Goal: Task Accomplishment & Management: Manage account settings

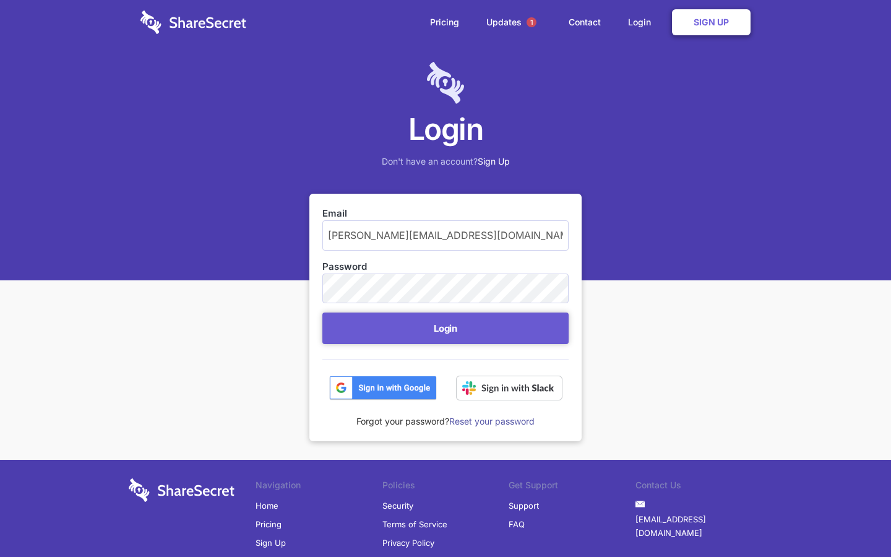
scroll to position [50, 0]
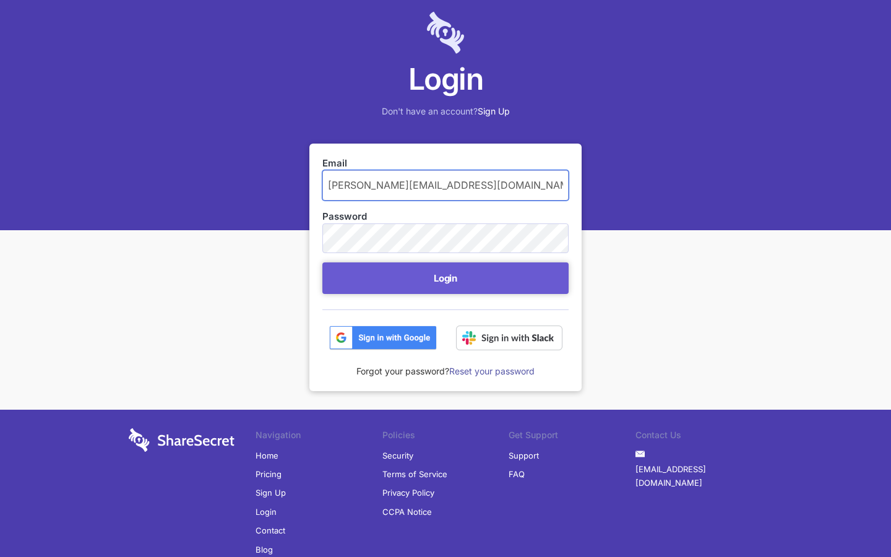
click at [445, 185] on input "[PERSON_NAME][EMAIL_ADDRESS][DOMAIN_NAME]" at bounding box center [445, 185] width 246 height 30
type input "o"
type input "[PERSON_NAME][EMAIL_ADDRESS][DOMAIN_NAME]"
click at [322, 262] on button "Login" at bounding box center [445, 278] width 246 height 32
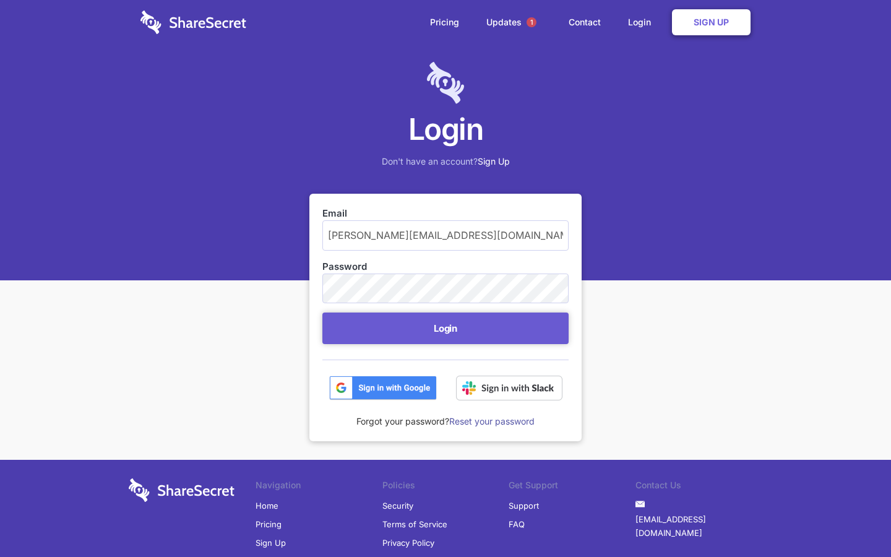
scroll to position [50, 0]
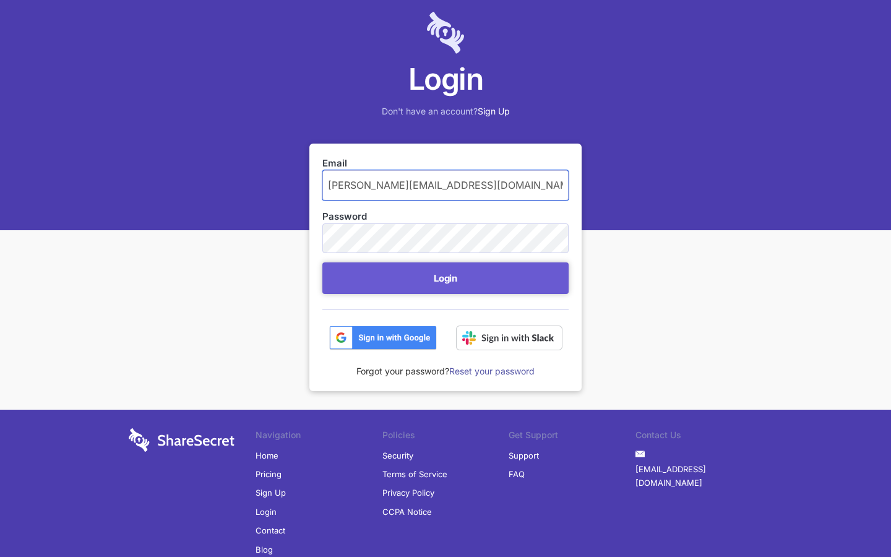
click at [445, 185] on input "[PERSON_NAME][EMAIL_ADDRESS][DOMAIN_NAME]" at bounding box center [445, 185] width 246 height 30
type input "o"
type input "[EMAIL_ADDRESS][DOMAIN_NAME]"
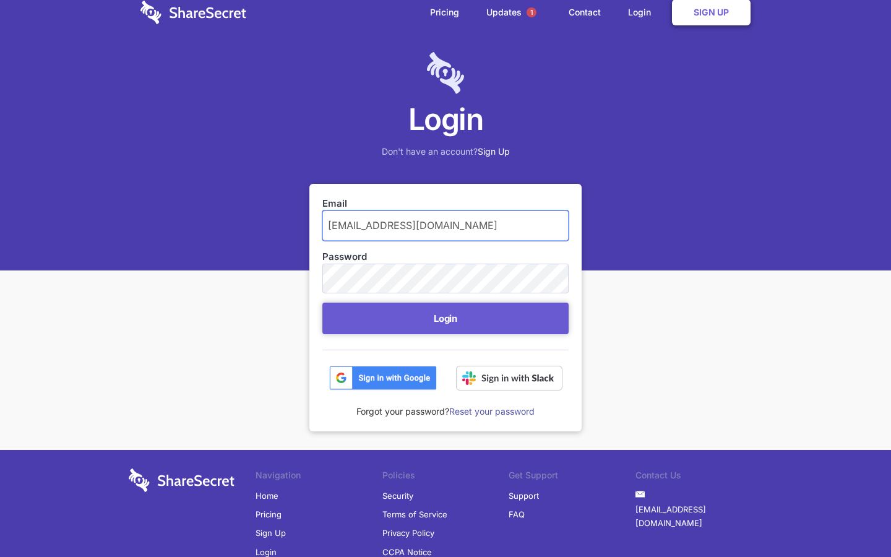
click at [322, 303] on button "Login" at bounding box center [445, 319] width 246 height 32
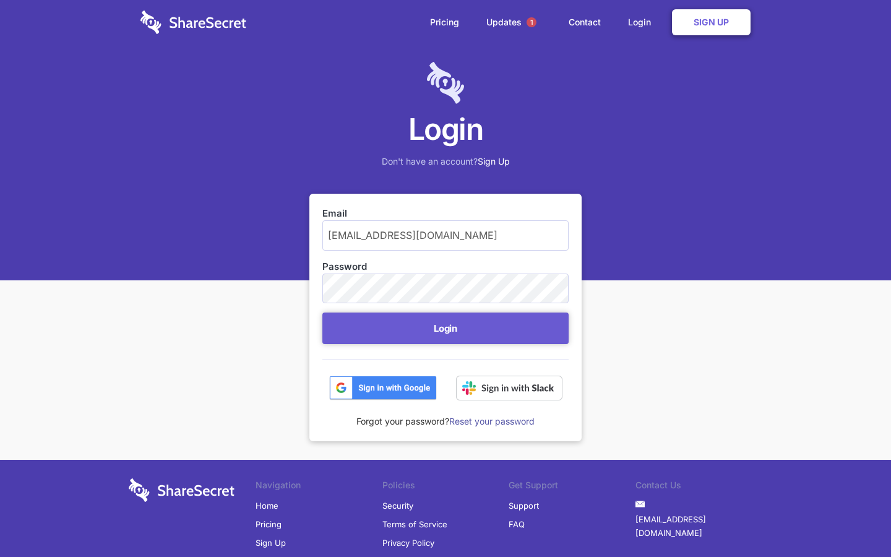
scroll to position [50, 0]
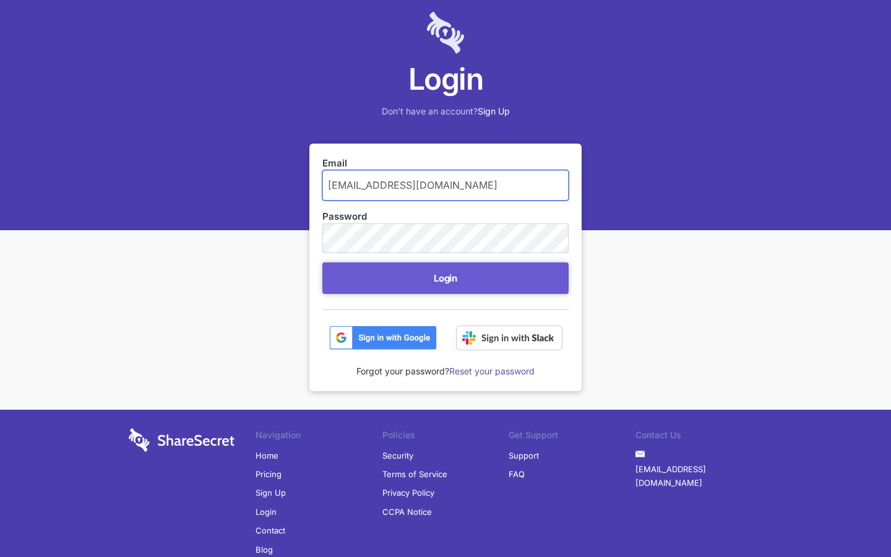
click at [445, 185] on input "ghowell00@yahoo.com" at bounding box center [445, 185] width 246 height 30
type input "g"
type input "brandonfarmer75@outlook.com"
click at [322, 262] on button "Login" at bounding box center [445, 278] width 246 height 32
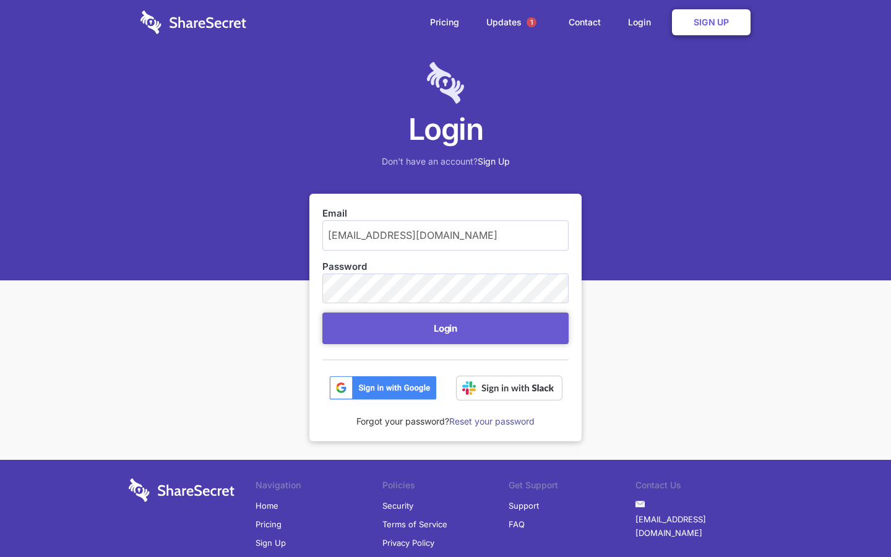
scroll to position [50, 0]
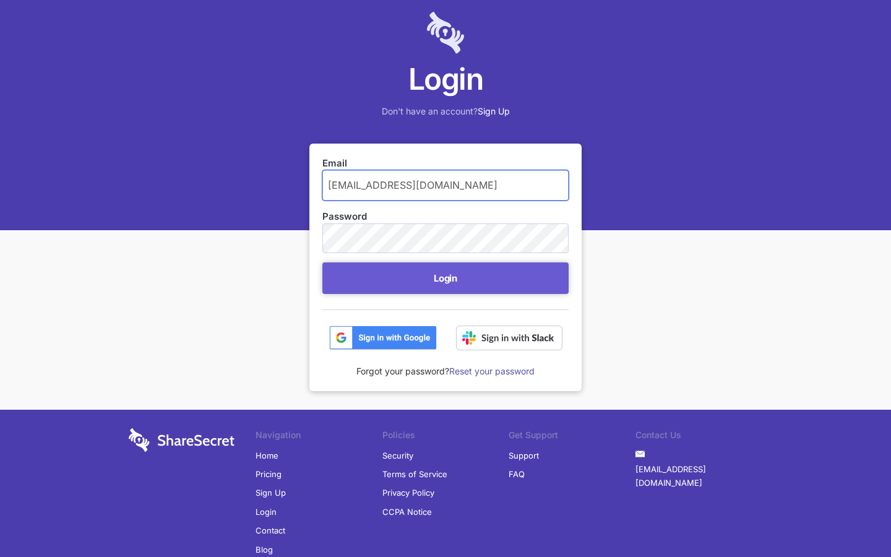
click at [445, 185] on input "brandonfarmer75@outlook.com" at bounding box center [445, 185] width 246 height 30
type input "k.com"
type input "[PERSON_NAME][EMAIL_ADDRESS][DOMAIN_NAME]"
click at [322, 262] on button "Login" at bounding box center [445, 278] width 246 height 32
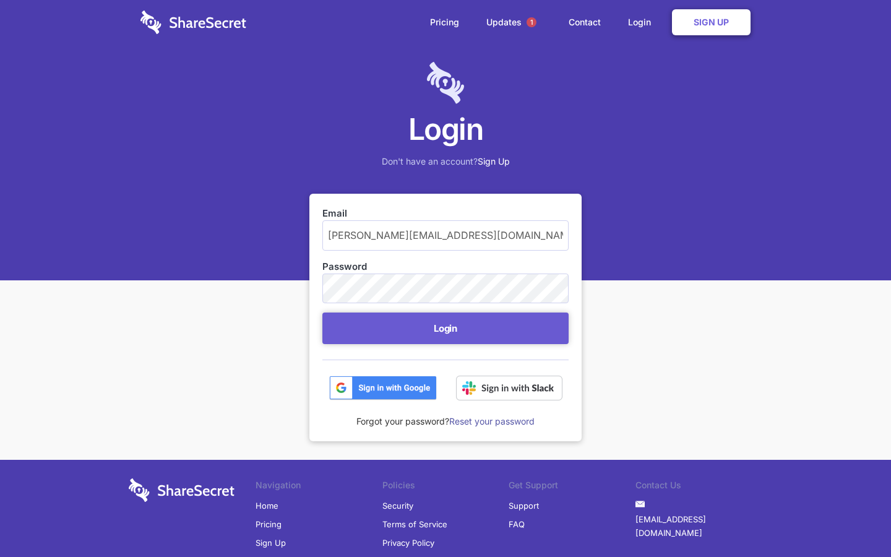
scroll to position [50, 0]
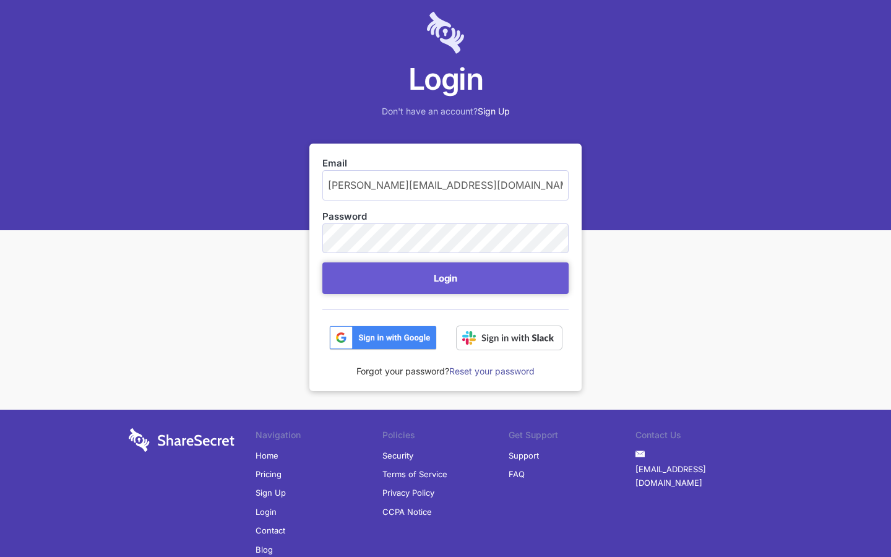
click at [445, 278] on button "Login" at bounding box center [445, 278] width 246 height 32
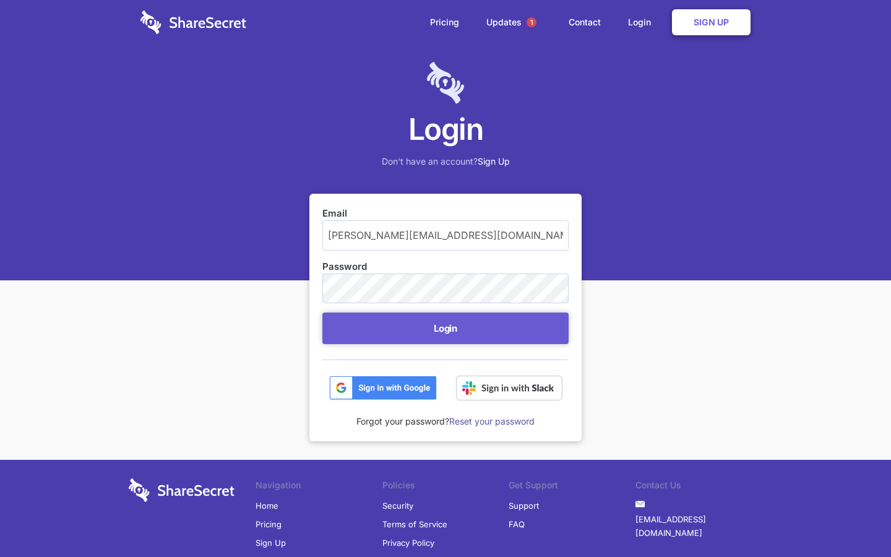
scroll to position [50, 0]
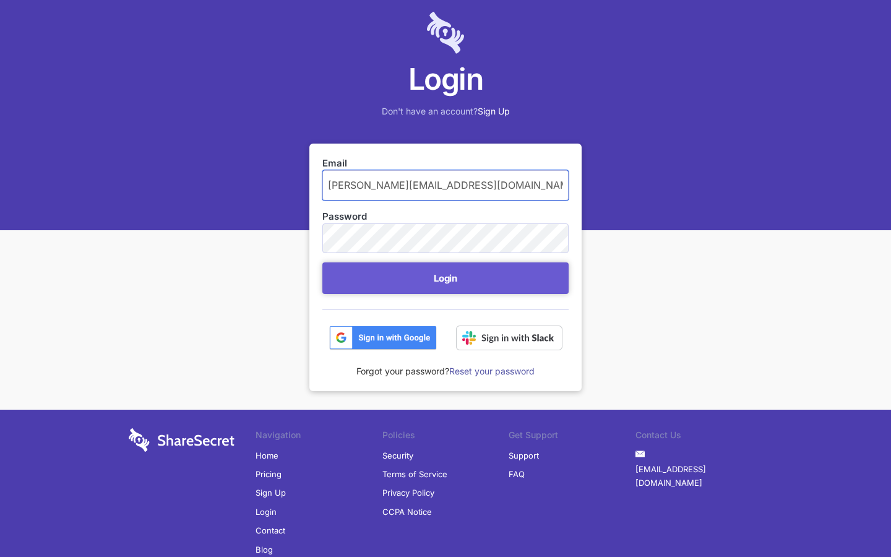
click at [445, 185] on input "[PERSON_NAME][EMAIL_ADDRESS][DOMAIN_NAME]" at bounding box center [445, 185] width 246 height 30
type input "o"
type input "[PERSON_NAME][EMAIL_ADDRESS][DOMAIN_NAME]"
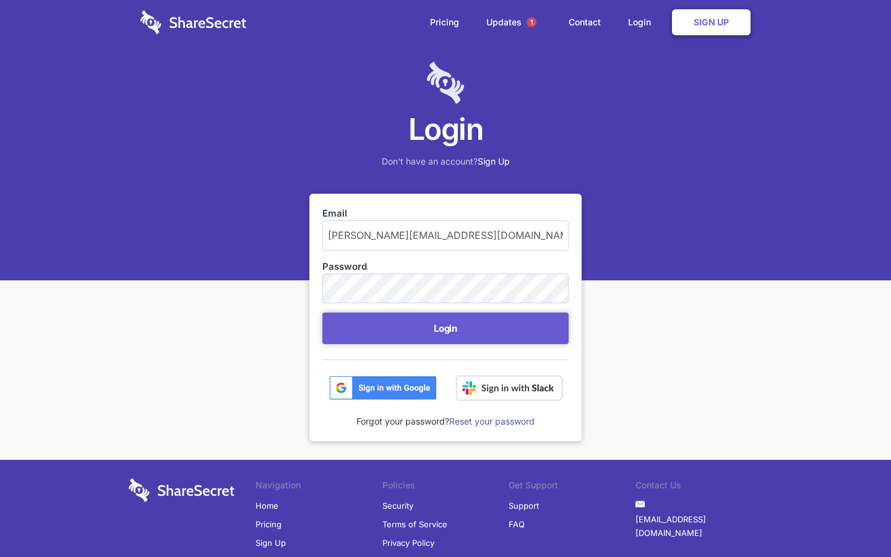
scroll to position [50, 0]
